Goal: Task Accomplishment & Management: Use online tool/utility

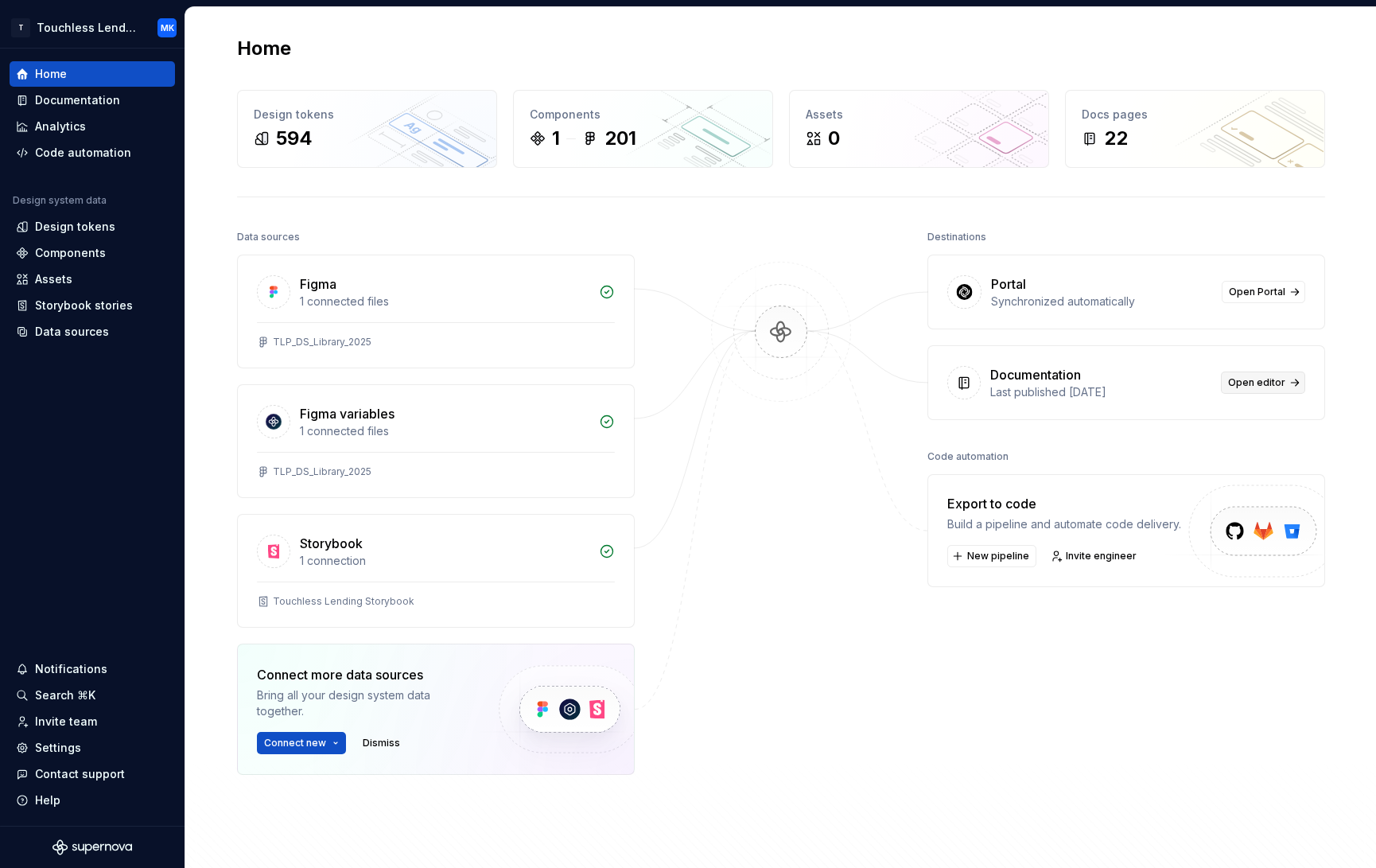
click at [1257, 383] on span "Open editor" at bounding box center [1256, 382] width 57 height 13
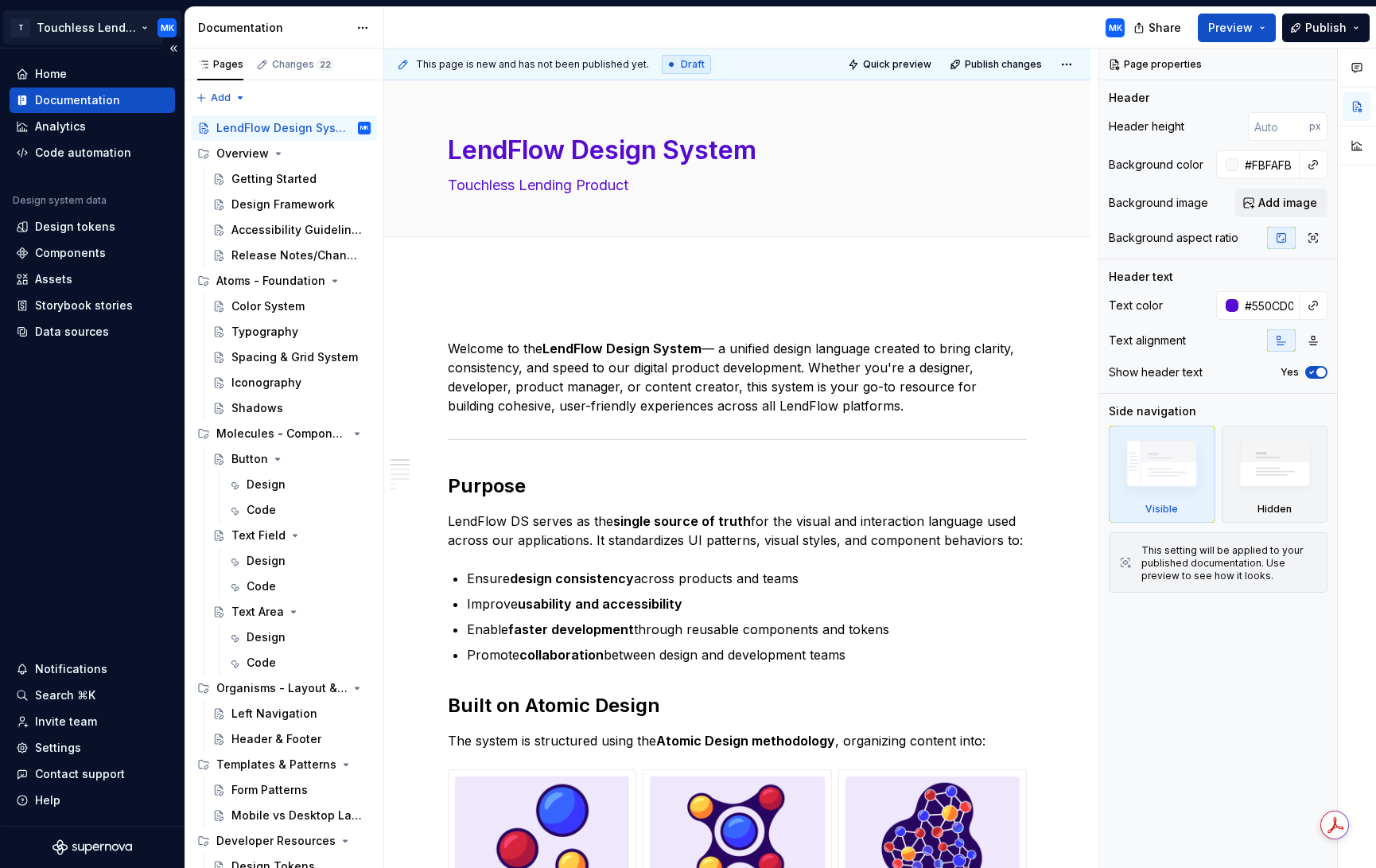
click at [112, 34] on html "T Touchless Lending MK Home Documentation Analytics Code automation Design syst…" at bounding box center [688, 434] width 1376 height 868
click at [90, 379] on html "T Touchless Lending MK Home Documentation Analytics Code automation Design syst…" at bounding box center [688, 434] width 1376 height 868
click at [119, 100] on div "Documentation" at bounding box center [92, 100] width 152 height 16
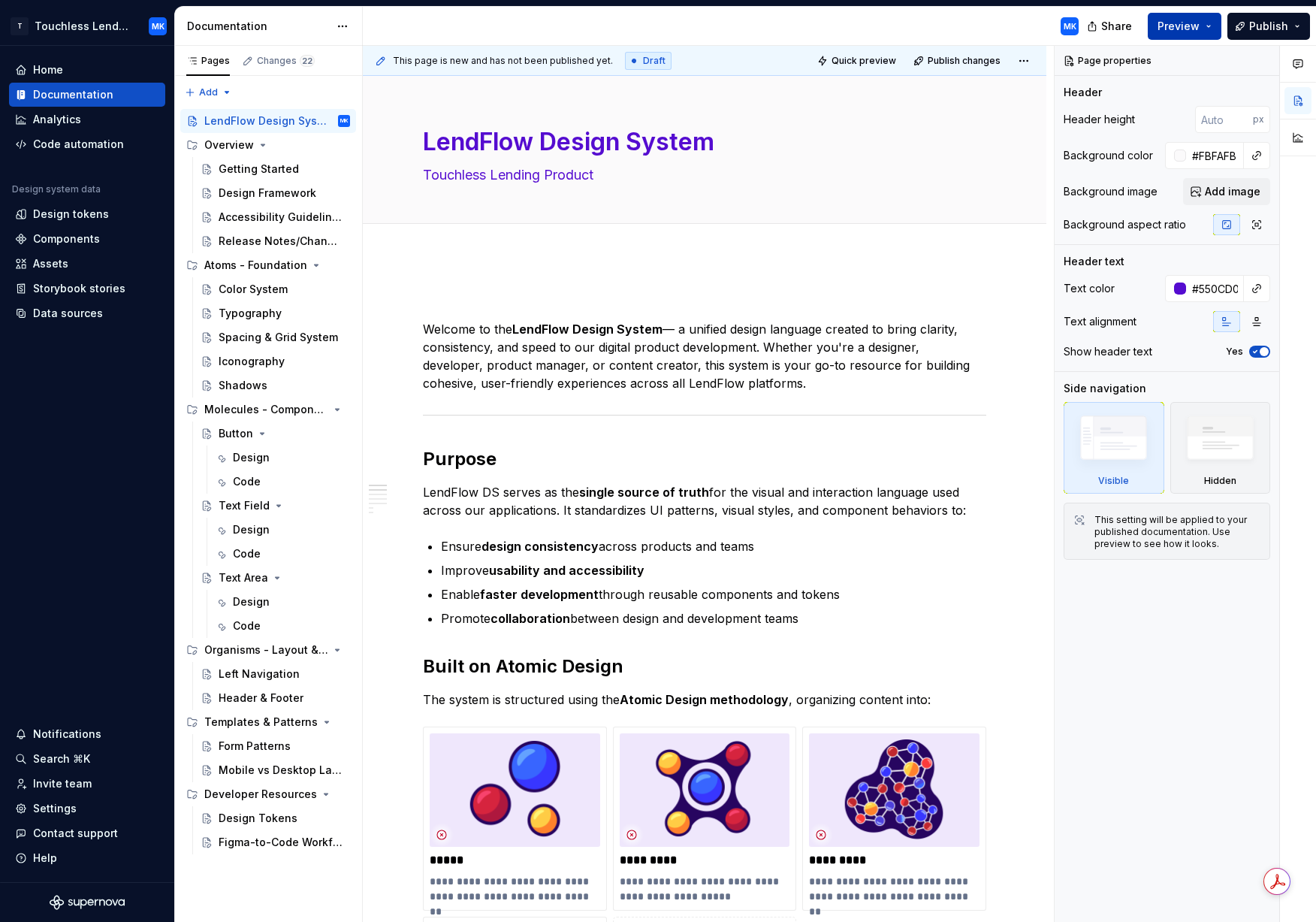
click at [1179, 30] on span "Preview" at bounding box center [1179, 26] width 42 height 15
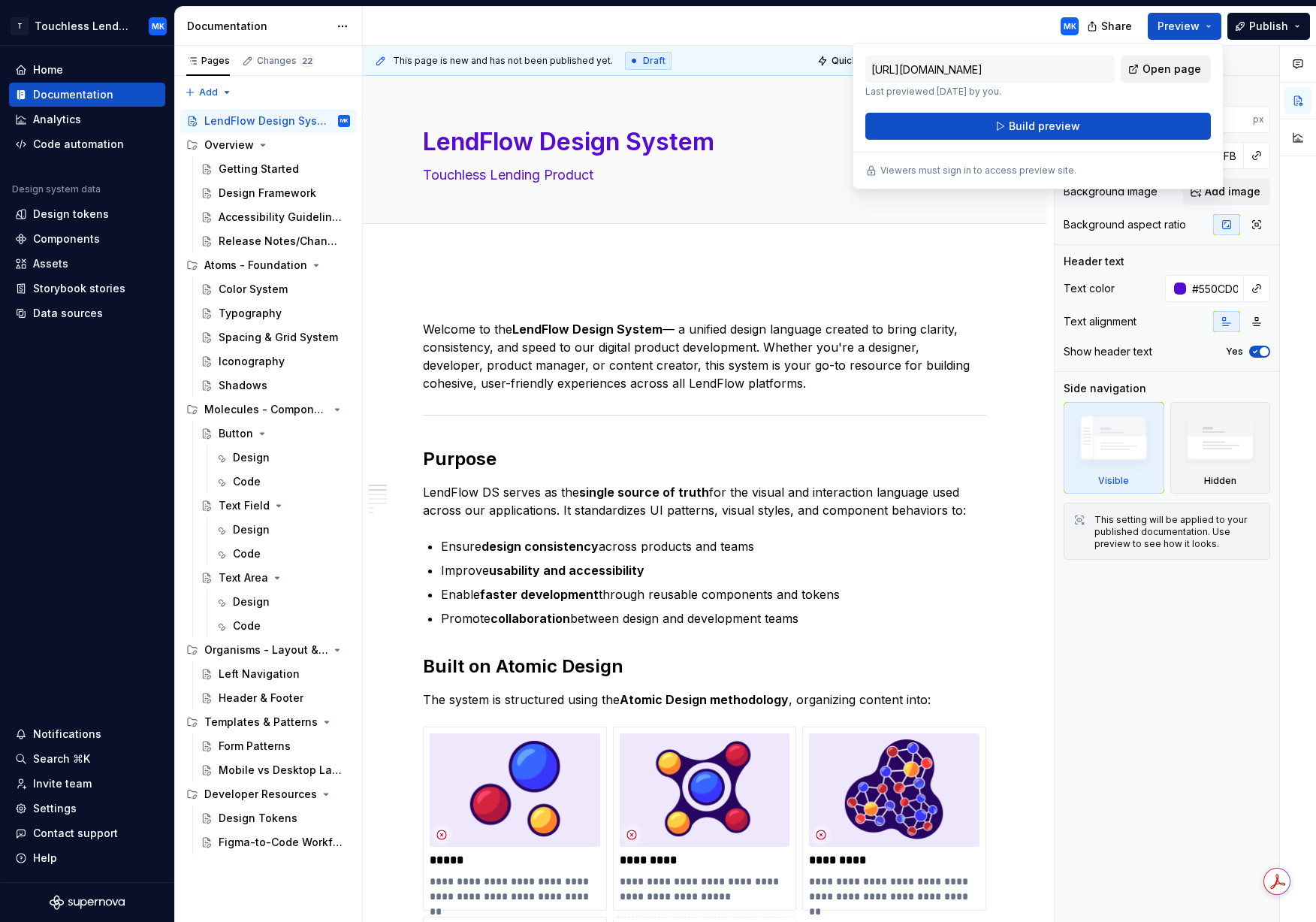
click at [1179, 70] on span "Open page" at bounding box center [1172, 69] width 59 height 15
type textarea "*"
